Goal: Register for event/course

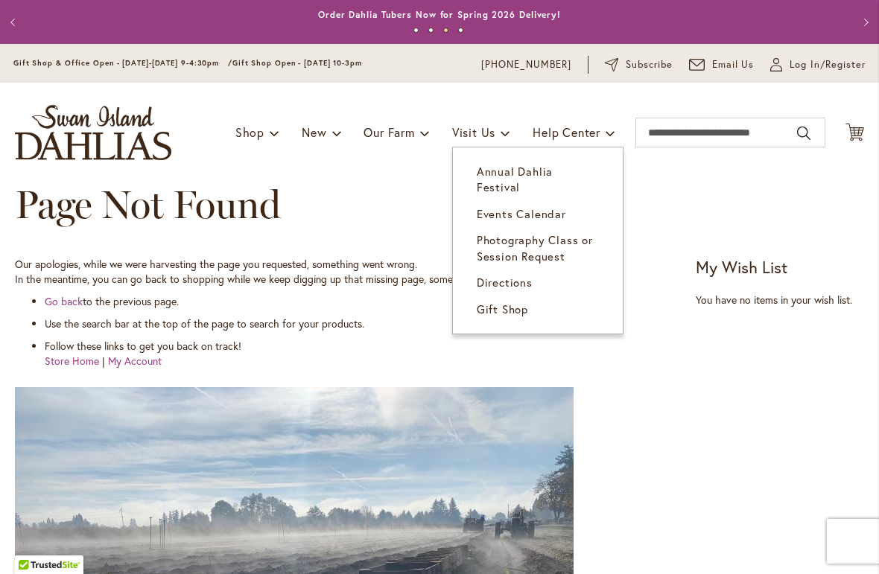
click at [531, 205] on link "Events Calendar" at bounding box center [538, 214] width 170 height 26
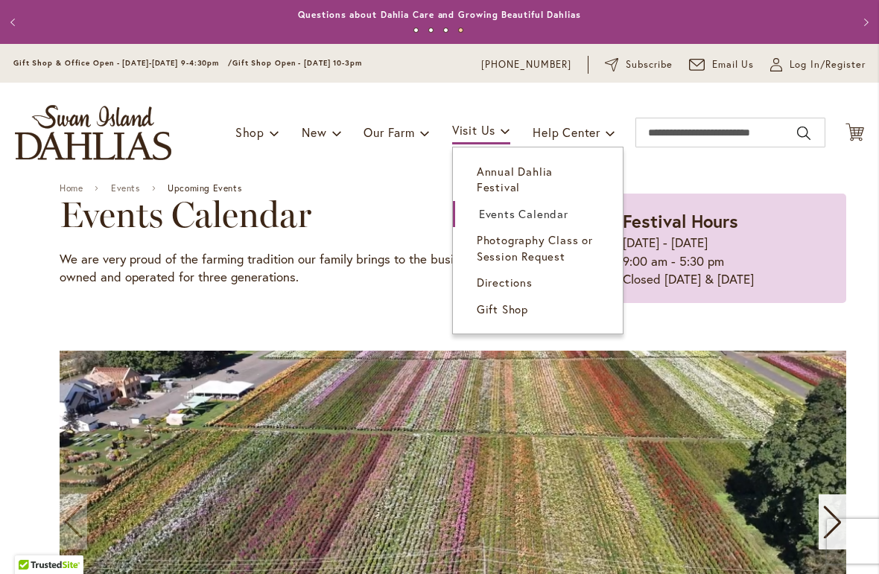
click at [537, 172] on span "Annual Dahlia Festival" at bounding box center [515, 179] width 76 height 31
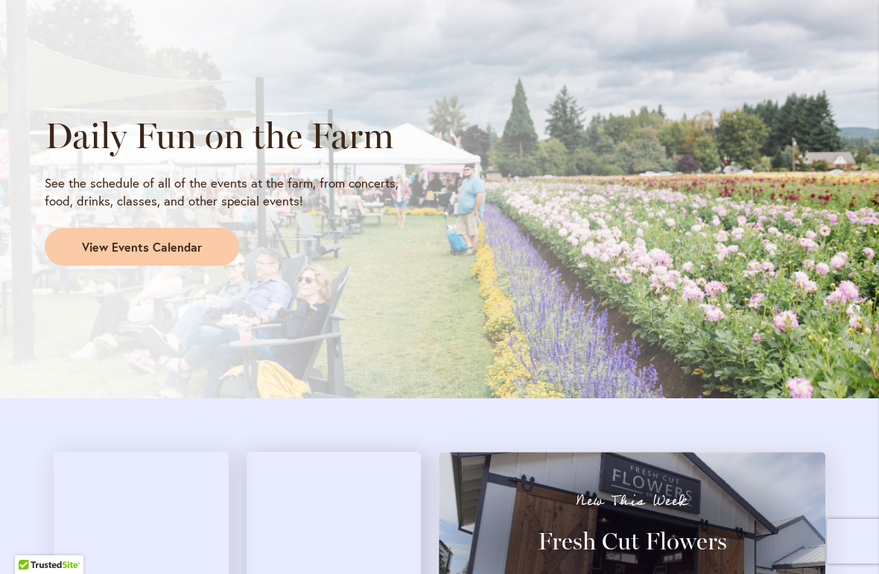
scroll to position [1238, 0]
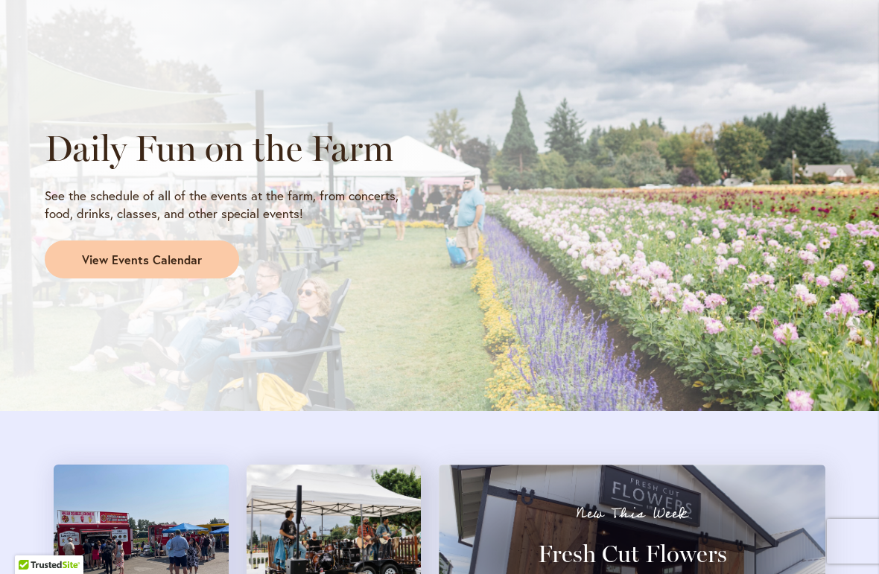
click at [115, 252] on span "View Events Calendar" at bounding box center [142, 260] width 120 height 17
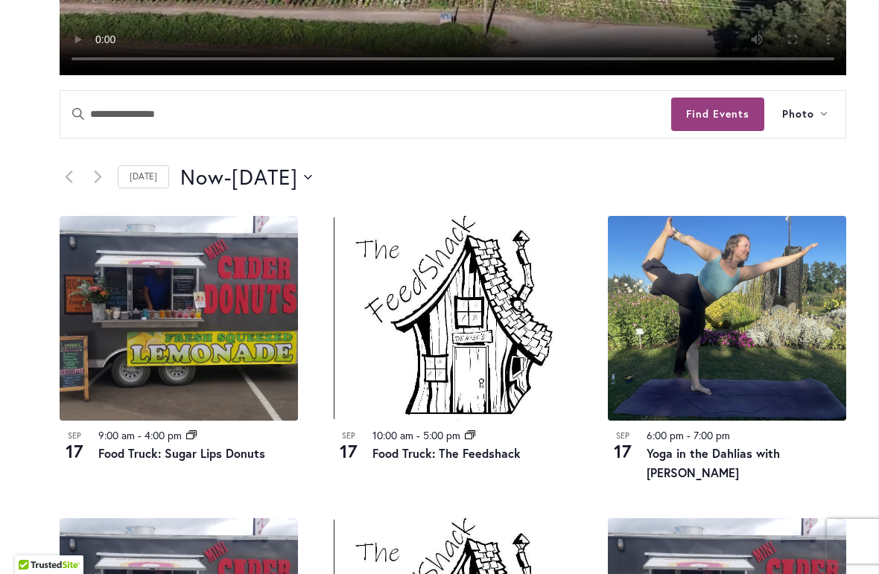
scroll to position [598, 0]
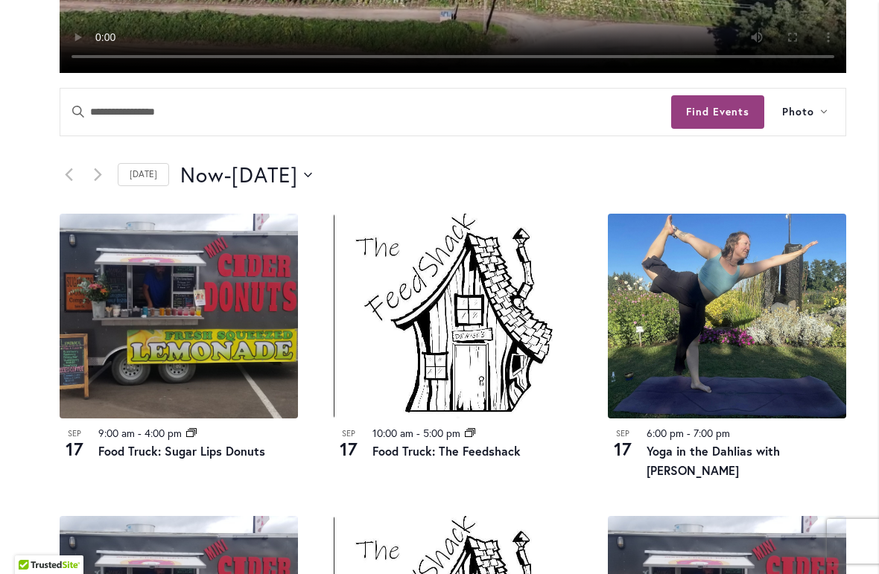
click at [256, 172] on span "[DATE]" at bounding box center [265, 175] width 66 height 30
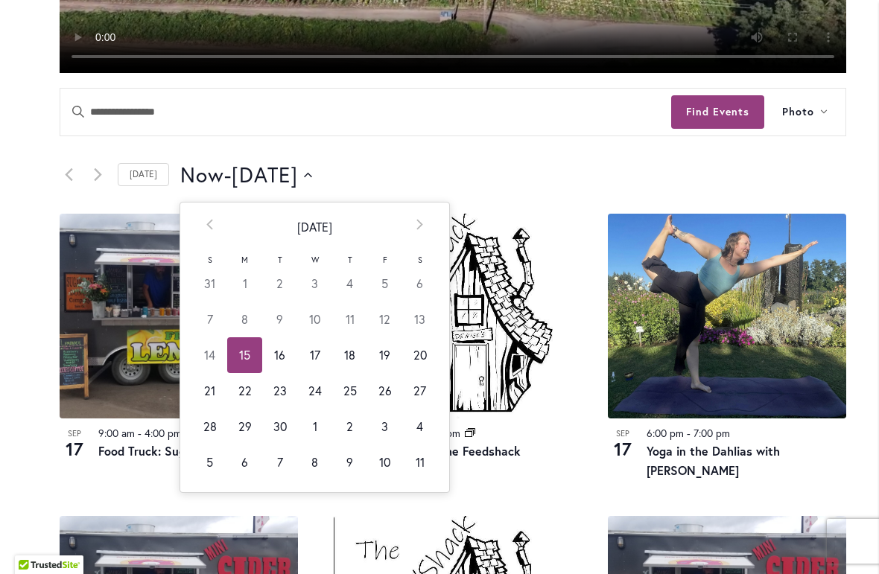
click at [414, 355] on td "20" at bounding box center [419, 356] width 35 height 36
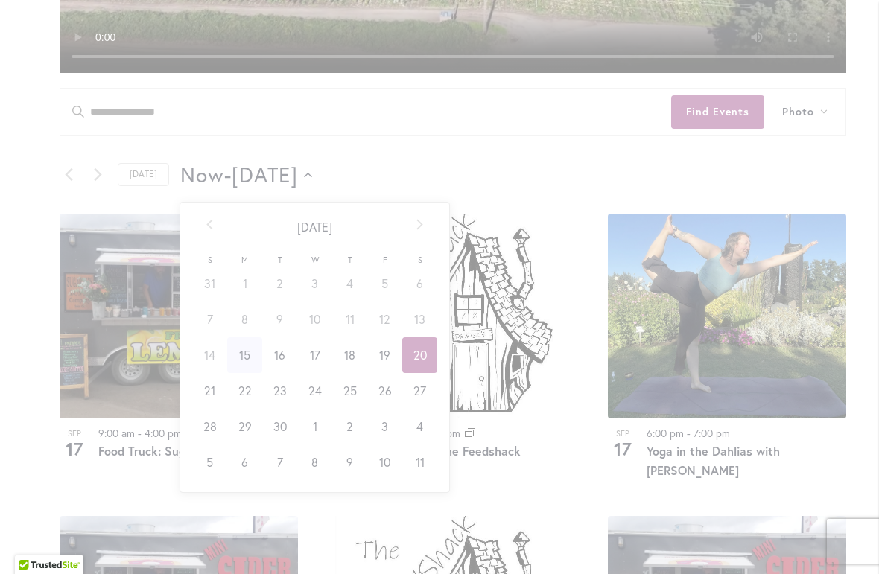
type input "*********"
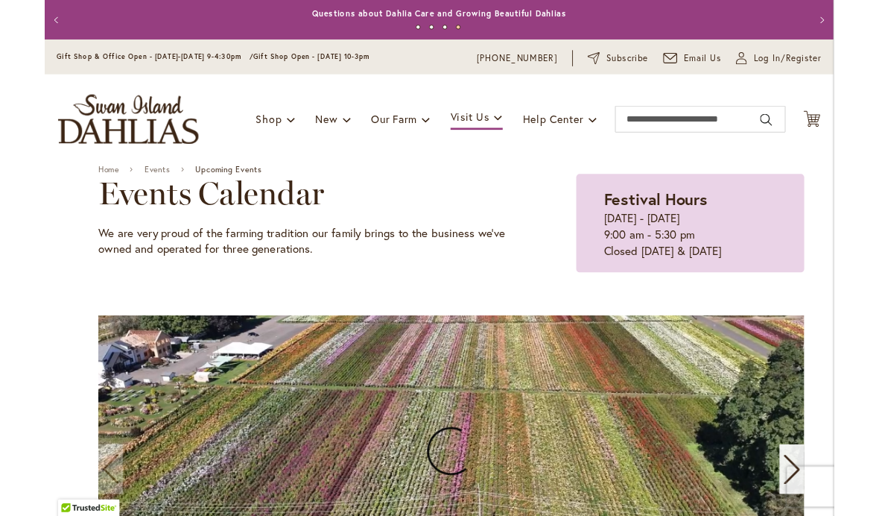
scroll to position [0, 0]
